Goal: Communication & Community: Answer question/provide support

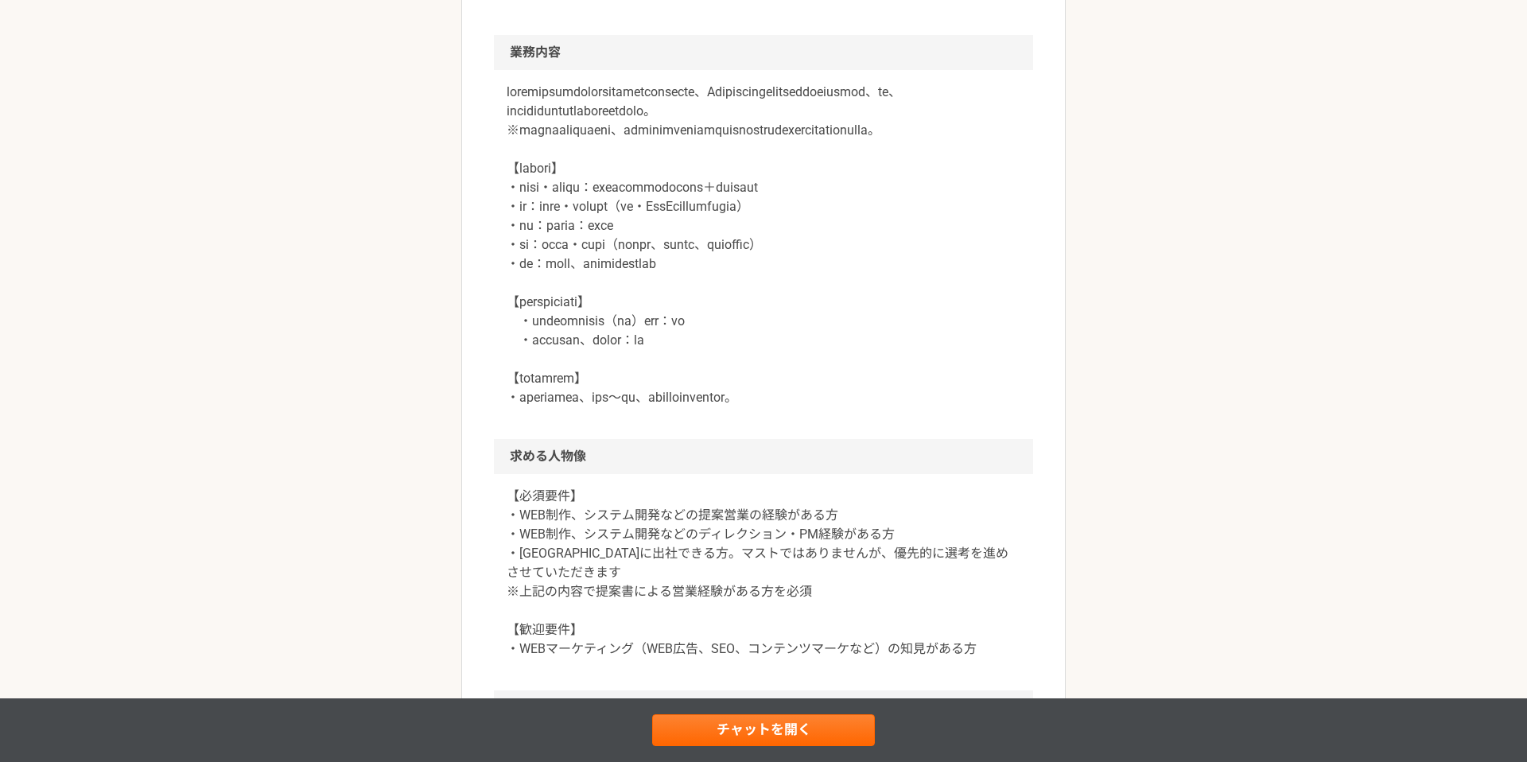
scroll to position [717, 0]
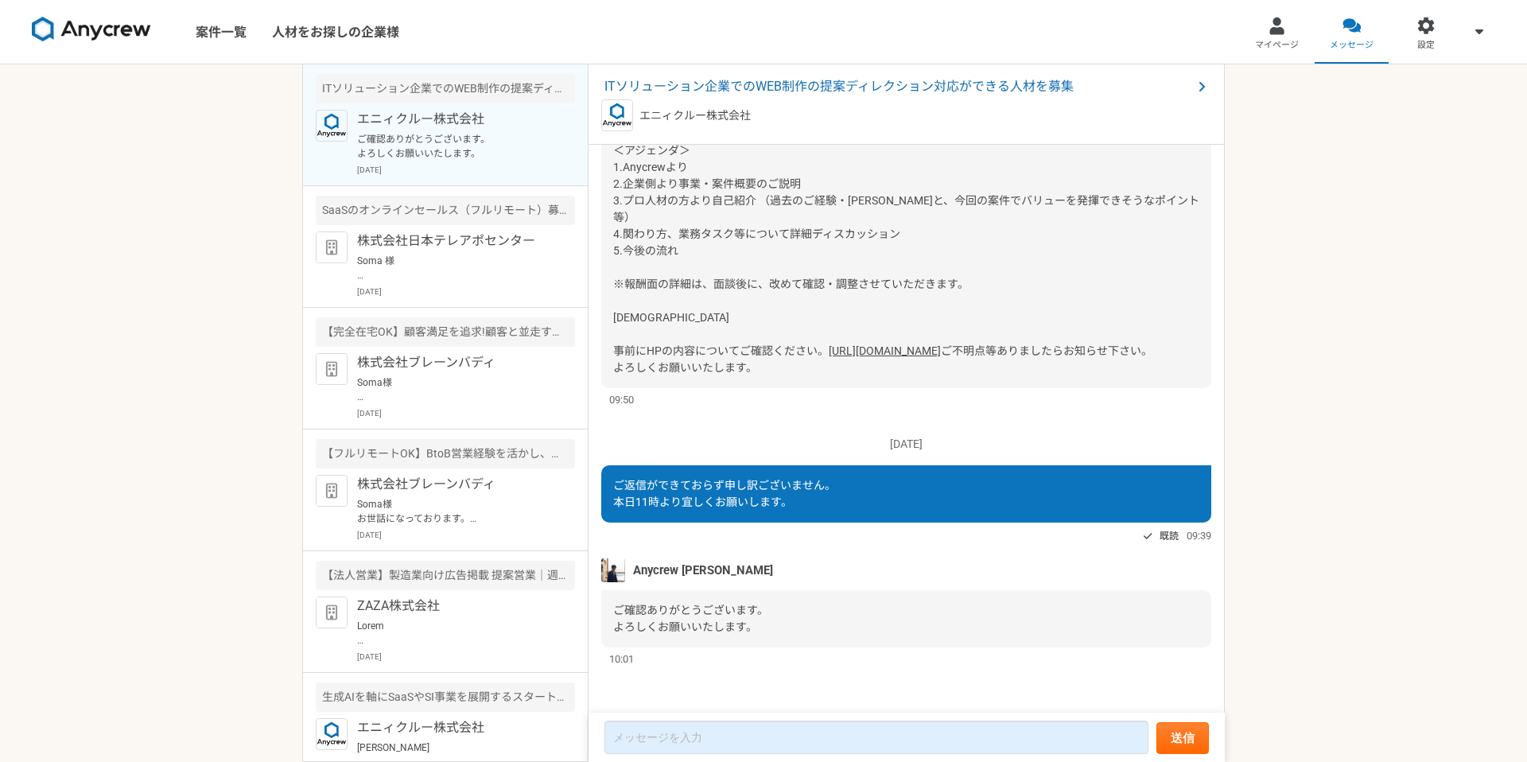
scroll to position [1446, 0]
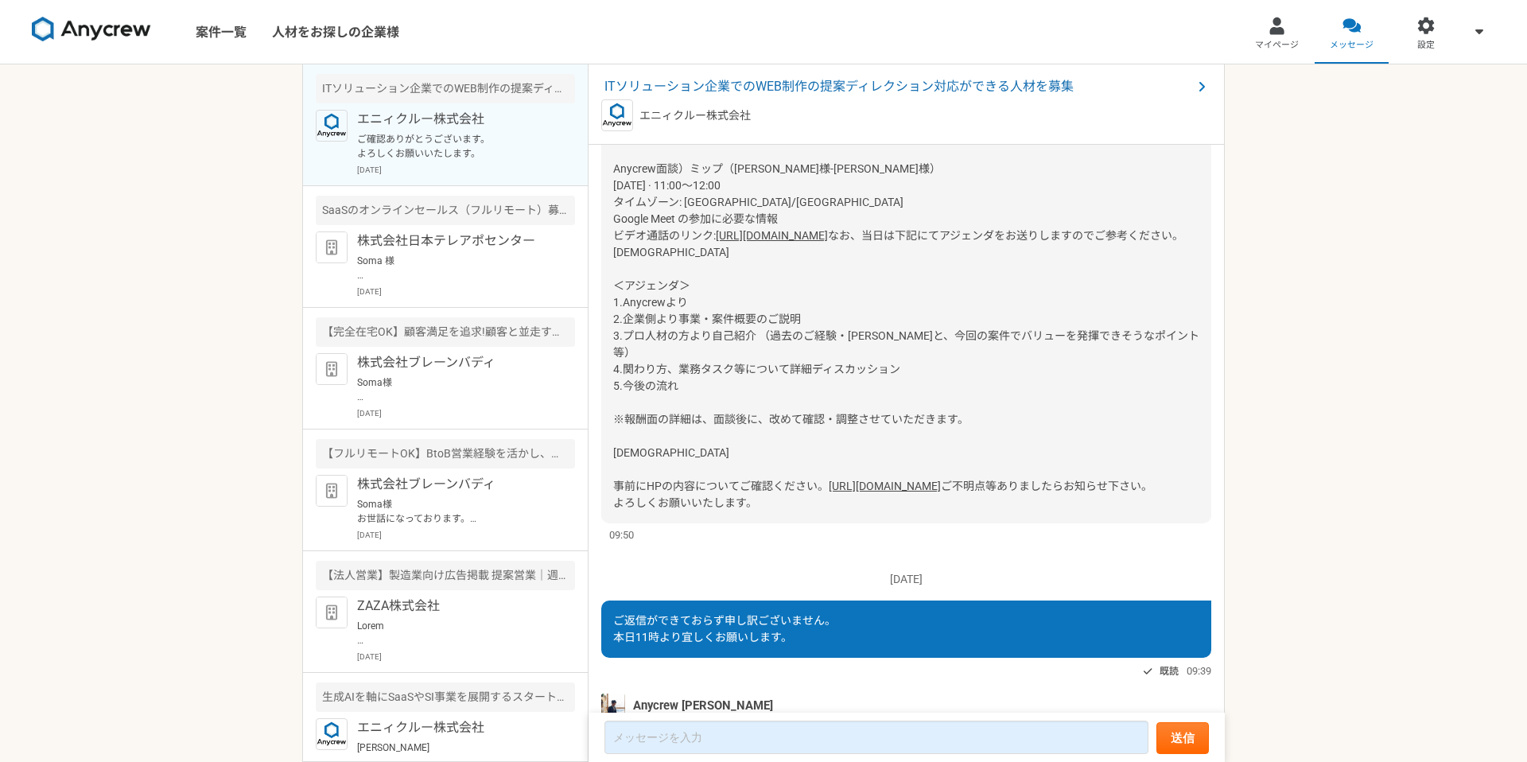
click at [755, 242] on link "[URL][DOMAIN_NAME]" at bounding box center [772, 235] width 112 height 13
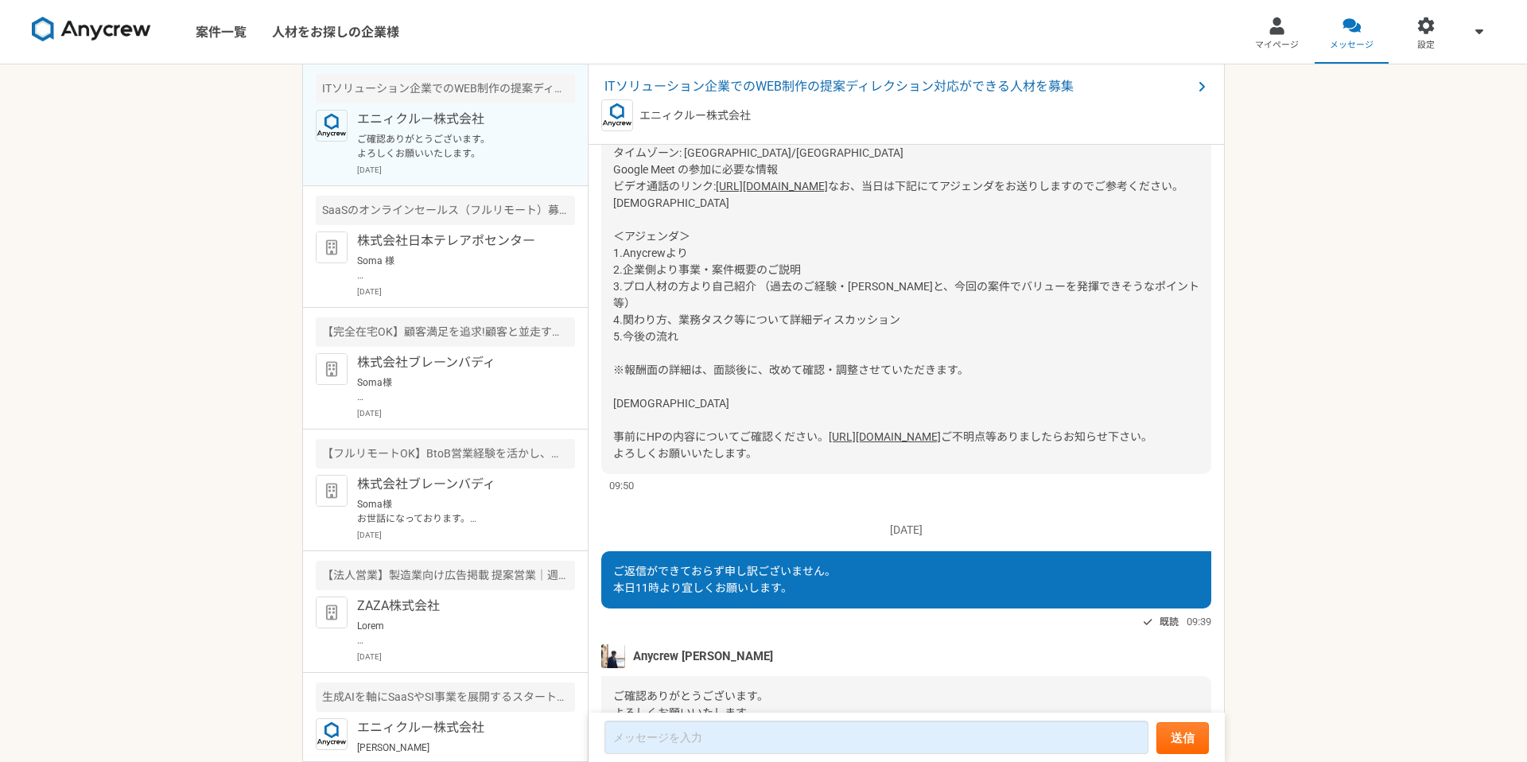
scroll to position [1467, 0]
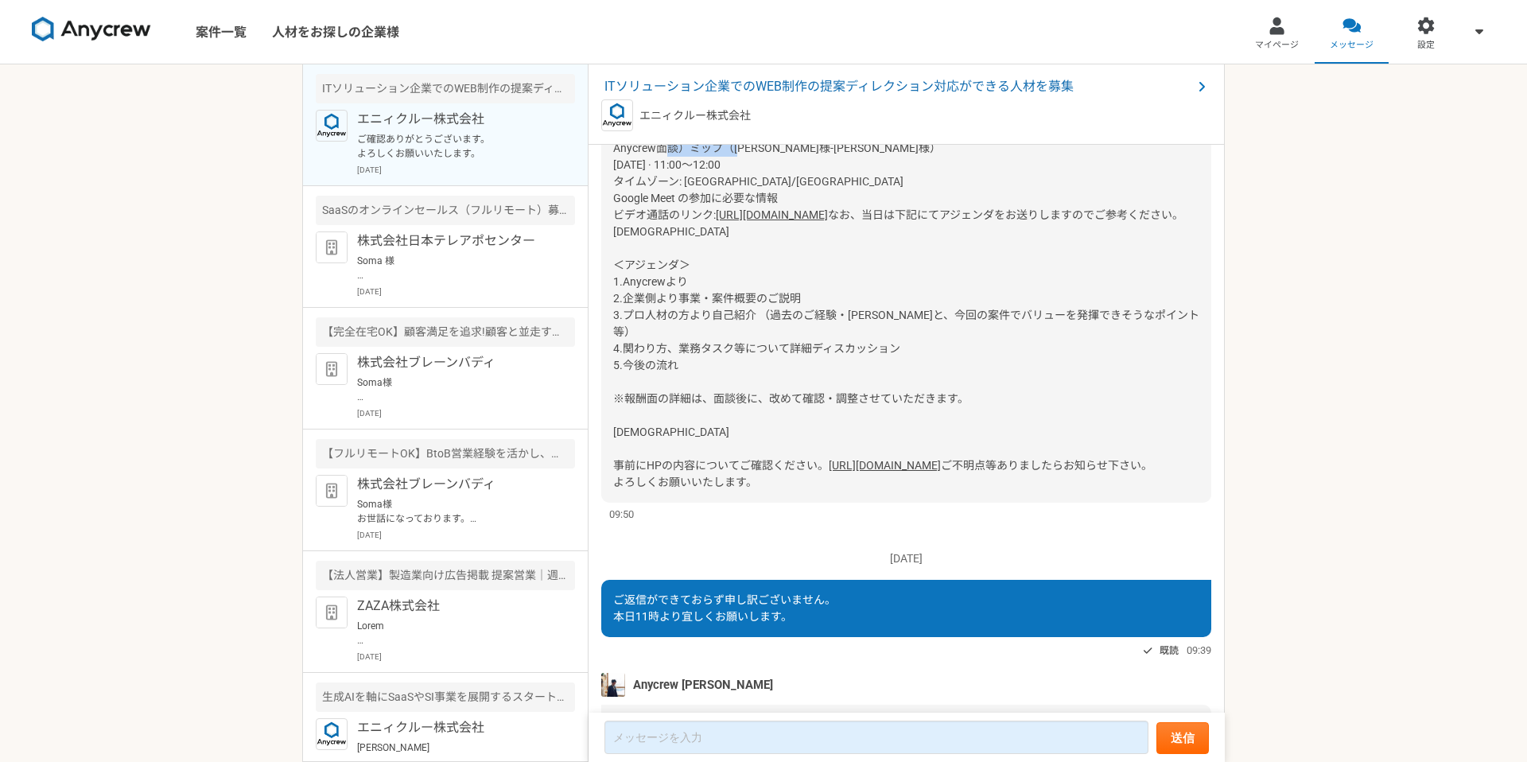
drag, startPoint x: 689, startPoint y: 197, endPoint x: 767, endPoint y: 205, distance: 78.3
click at [767, 205] on div "お待たせしました。 直近で恐縮ですが下記にて設定させていただきました。 ご確認お願いいたします。 [DEMOGRAPHIC_DATA] Anycrew面談）ミ…" at bounding box center [906, 265] width 610 height 475
copy span "ミップ（[PERSON_NAME]様"
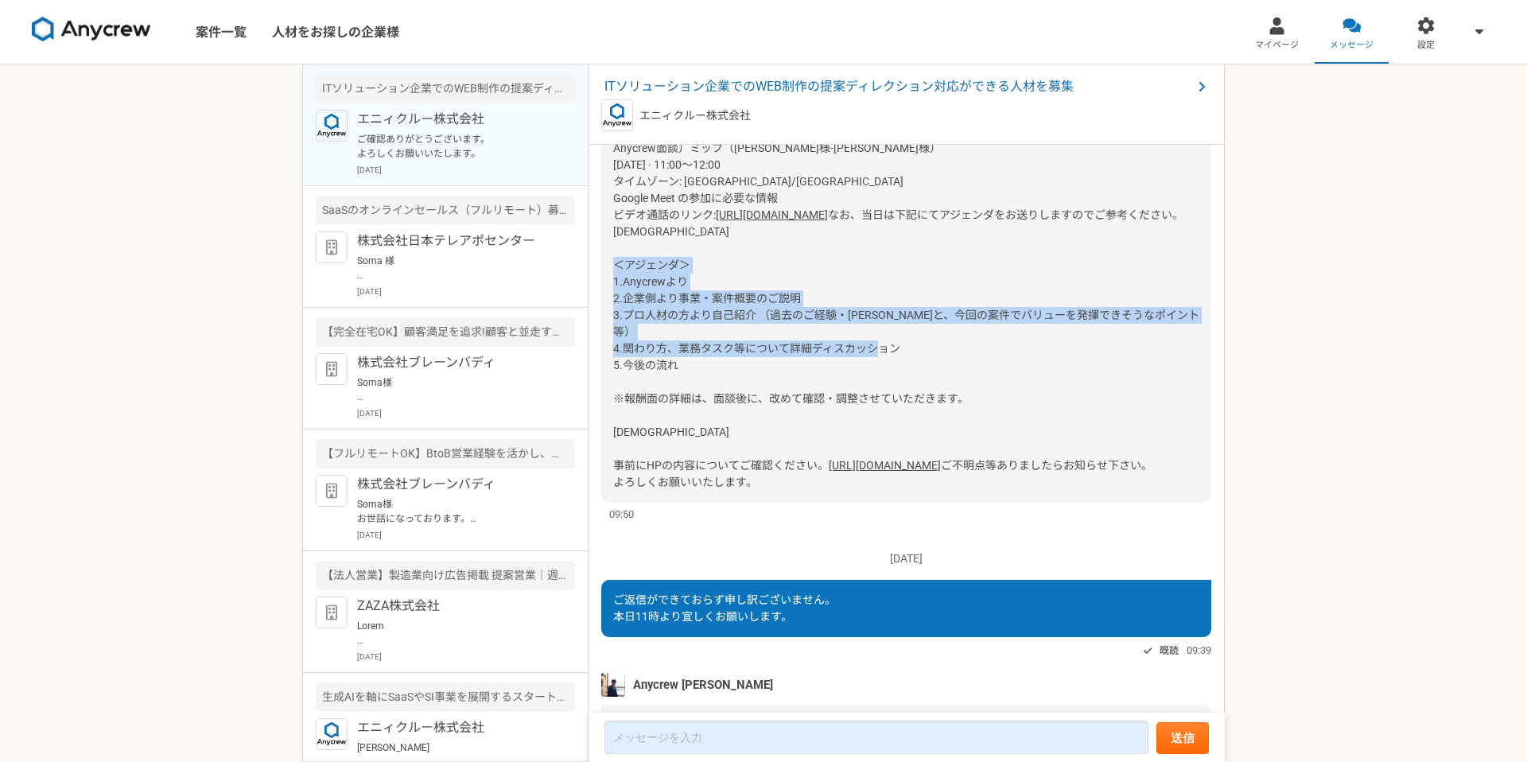
drag, startPoint x: 615, startPoint y: 350, endPoint x: 725, endPoint y: 430, distance: 136.6
click at [725, 430] on div "お待たせしました。 直近で恐縮ですが下記にて設定させていただきました。 ご確認お願いいたします。 [DEMOGRAPHIC_DATA] Anycrew面談）ミ…" at bounding box center [906, 265] width 610 height 475
copy span "＜アジェンダ＞ 1.Anycrewより 2.企業側より事業・案件概要のご説明 3.プロ人材の方より自己紹介 （過去のご経験・[PERSON_NAME]と、今回…"
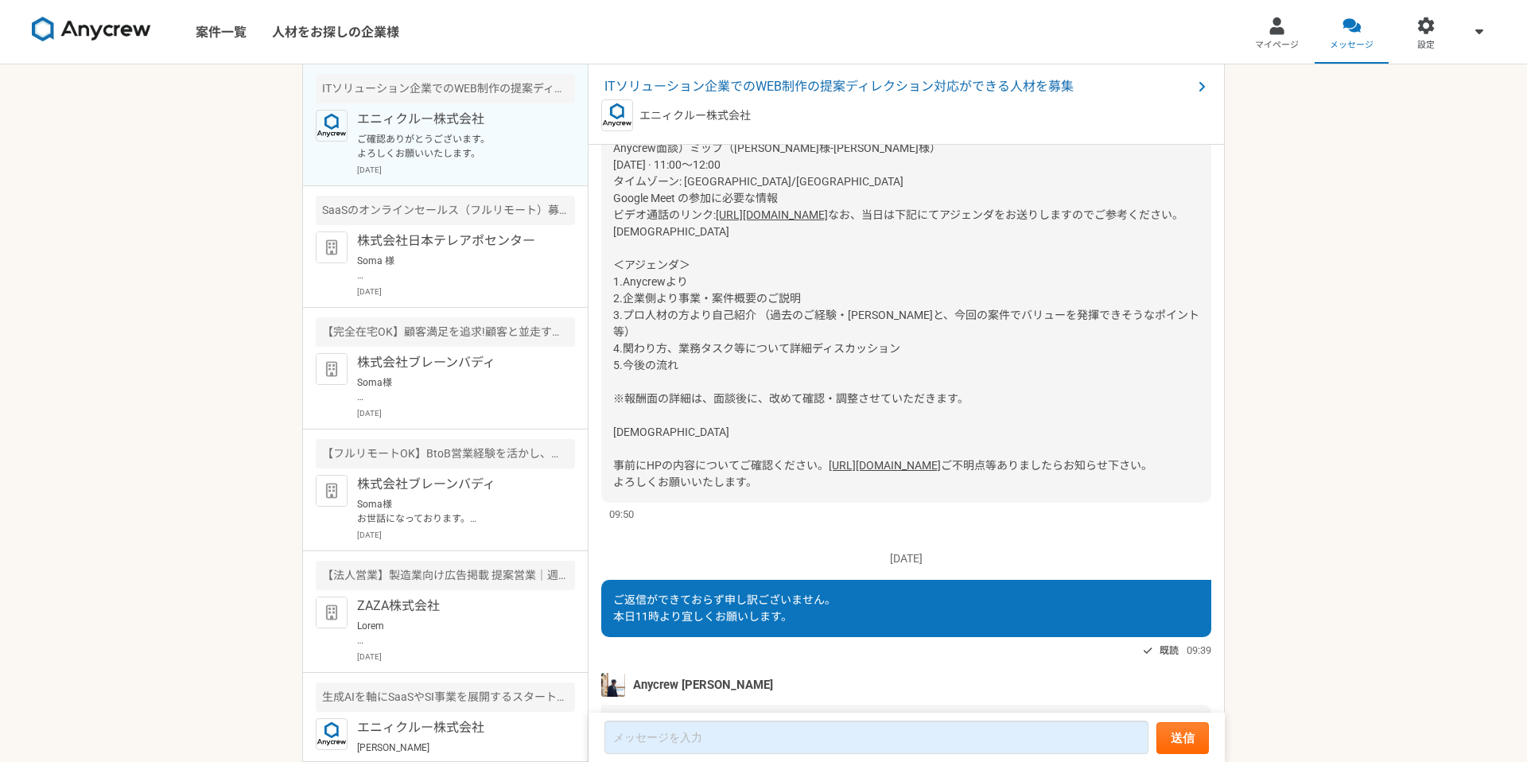
click at [798, 235] on div "お待たせしました。 直近で恐縮ですが下記にて設定させていただきました。 ご確認お願いいたします。 [DEMOGRAPHIC_DATA] Anycrew面談）ミ…" at bounding box center [906, 265] width 610 height 475
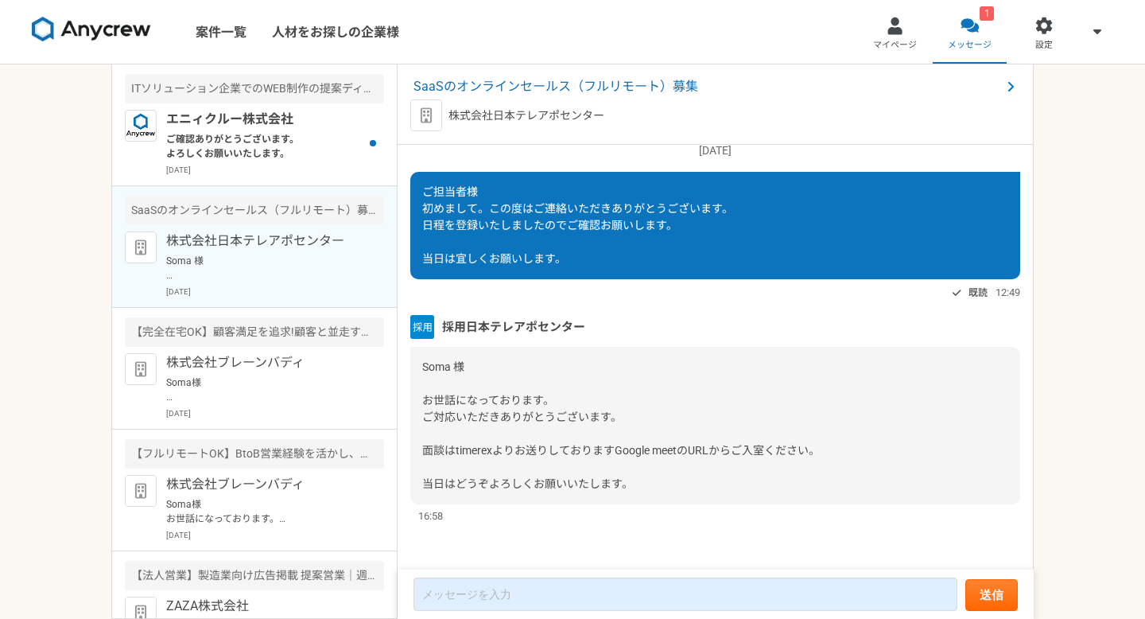
scroll to position [313, 0]
click at [316, 146] on p "ご確認ありがとうございます。 よろしくお願いいたします。" at bounding box center [264, 146] width 196 height 29
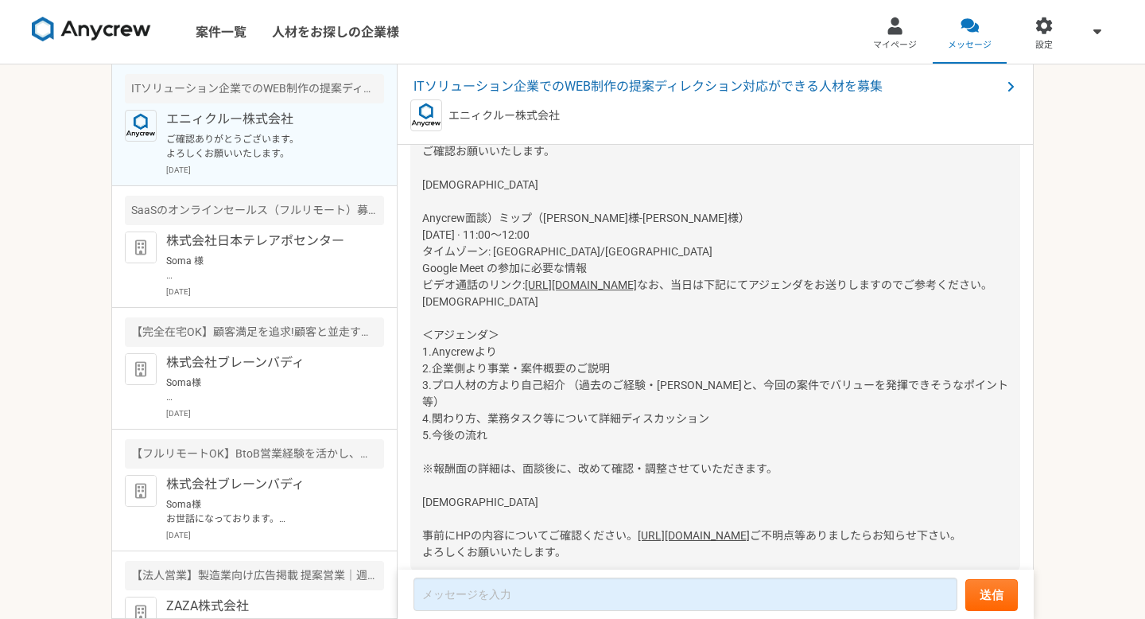
scroll to position [1386, 0]
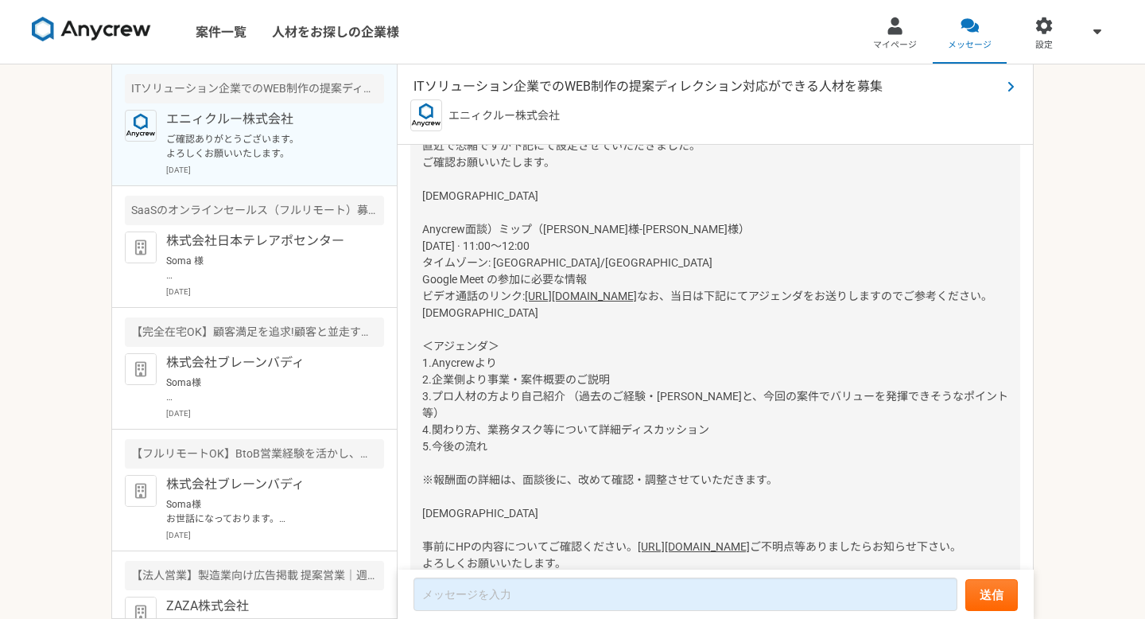
click at [561, 88] on span "ITソリューション企業でのWEB制作の提案ディレクション対応ができる人材を募集" at bounding box center [708, 86] width 588 height 19
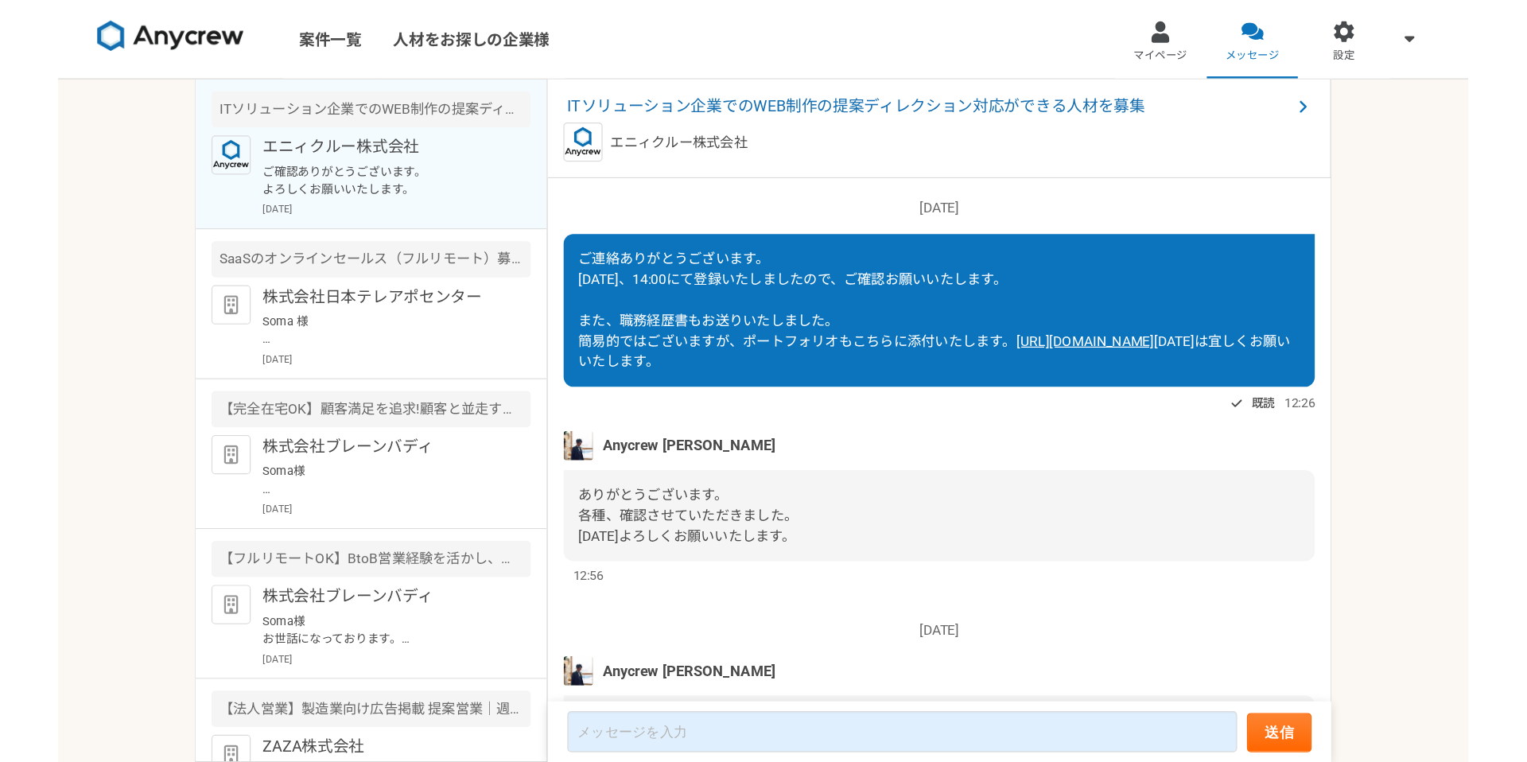
scroll to position [1858, 0]
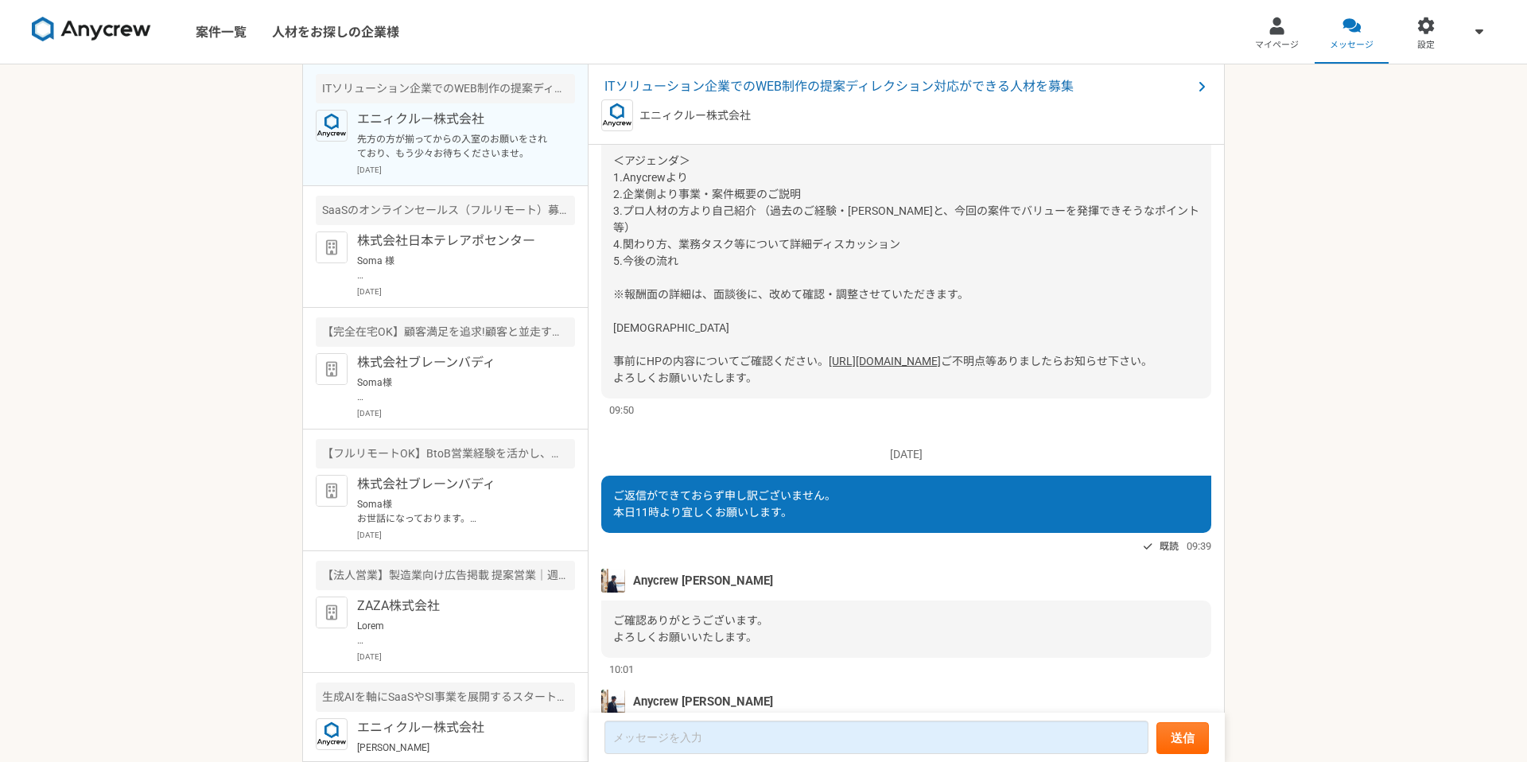
scroll to position [1865, 0]
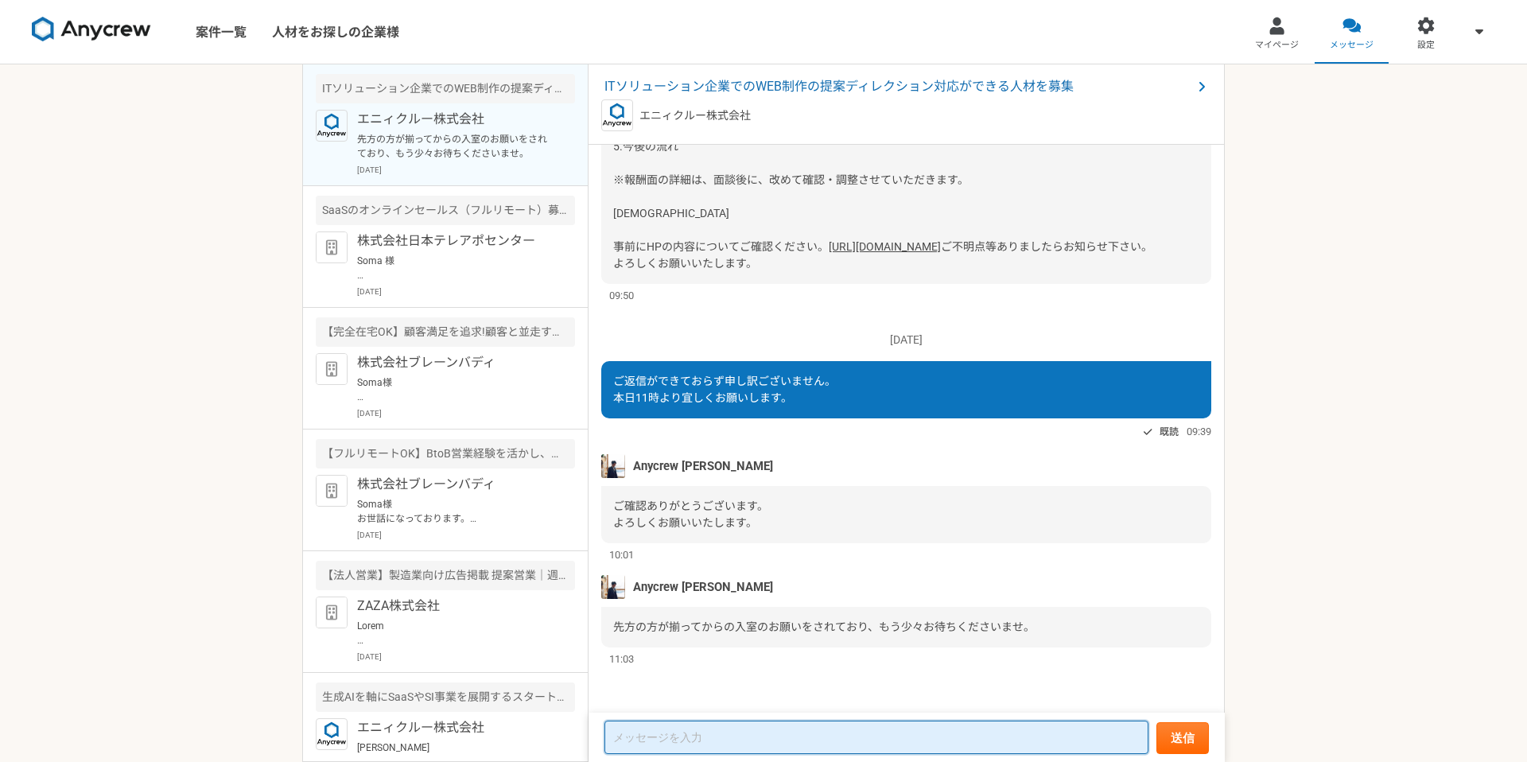
click at [724, 728] on textarea at bounding box center [876, 736] width 544 height 33
type textarea "承"
